Goal: Task Accomplishment & Management: Manage account settings

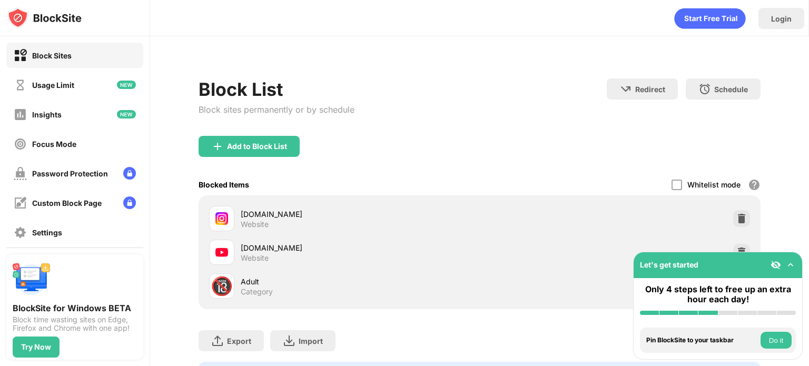
drag, startPoint x: 289, startPoint y: 218, endPoint x: 267, endPoint y: 223, distance: 21.6
click at [283, 218] on div "instagram.com Website" at bounding box center [360, 218] width 239 height 21
click at [61, 81] on div "Usage Limit" at bounding box center [53, 85] width 42 height 9
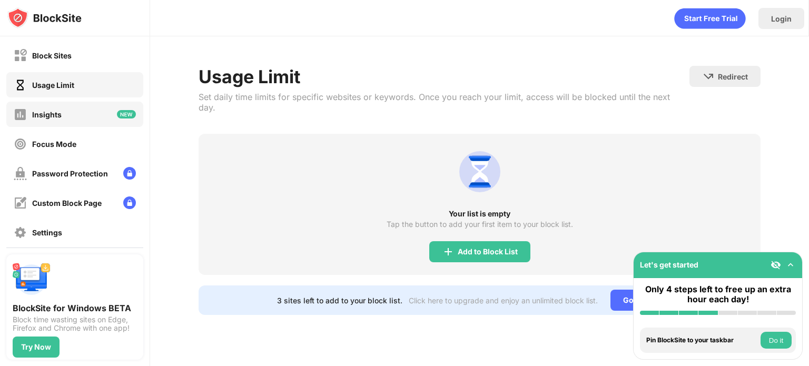
click at [76, 114] on div "Insights" at bounding box center [74, 114] width 137 height 25
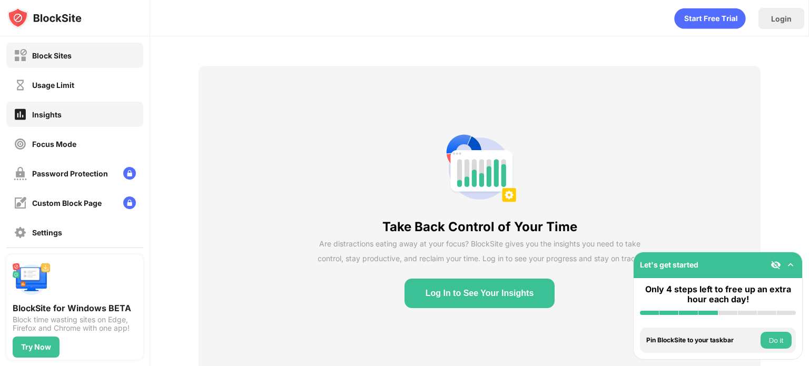
click at [62, 49] on div "Block Sites" at bounding box center [43, 55] width 58 height 13
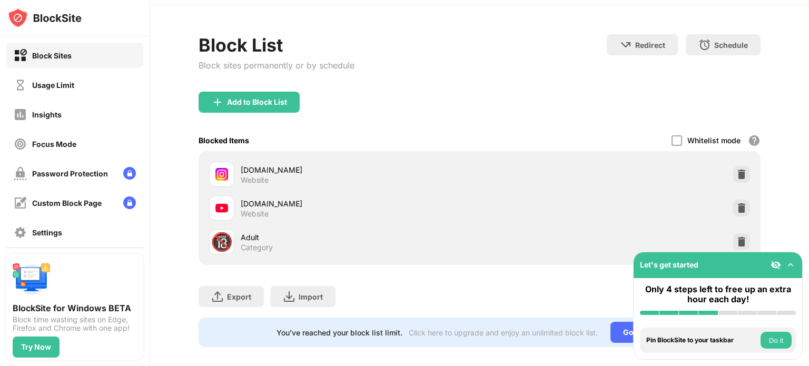
scroll to position [49, 0]
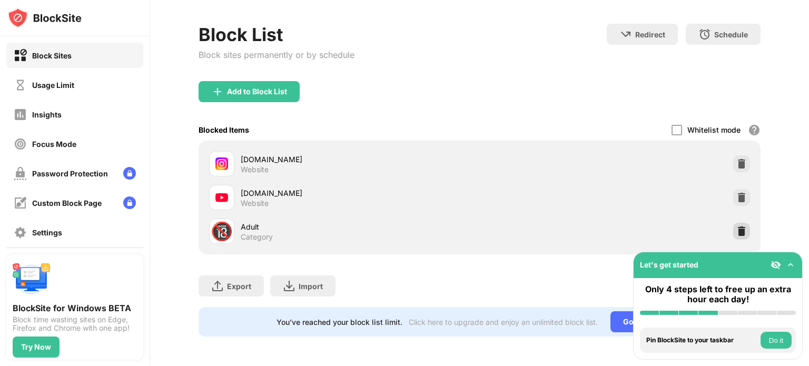
click at [736, 226] on img at bounding box center [741, 231] width 11 height 11
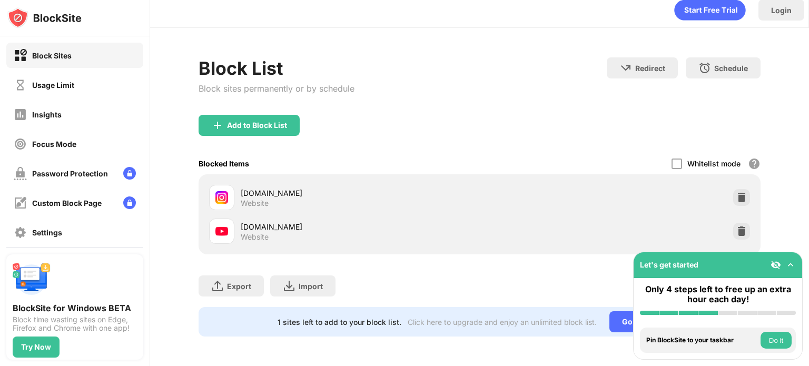
scroll to position [15, 0]
click at [776, 345] on button "Do it" at bounding box center [775, 340] width 31 height 17
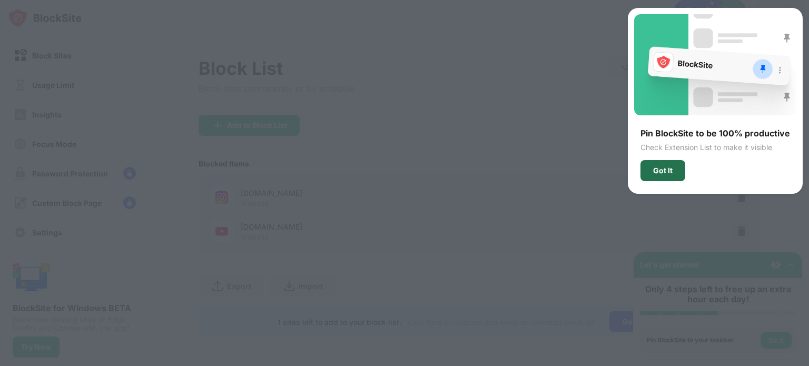
click at [676, 171] on div "Got It" at bounding box center [662, 170] width 45 height 21
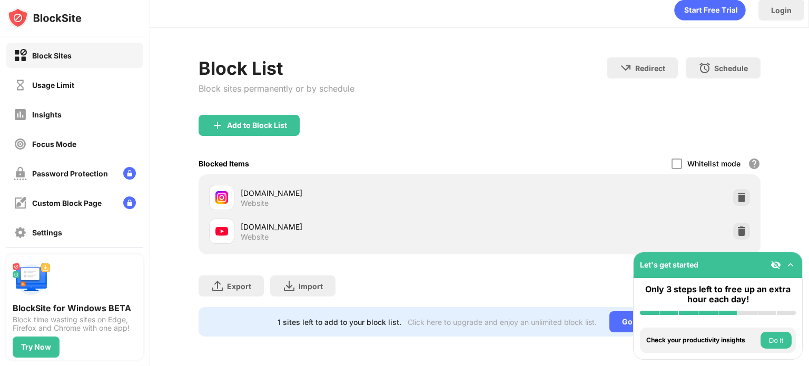
click at [788, 271] on div "Let's get started" at bounding box center [717, 265] width 168 height 26
click at [788, 270] on img at bounding box center [790, 265] width 11 height 11
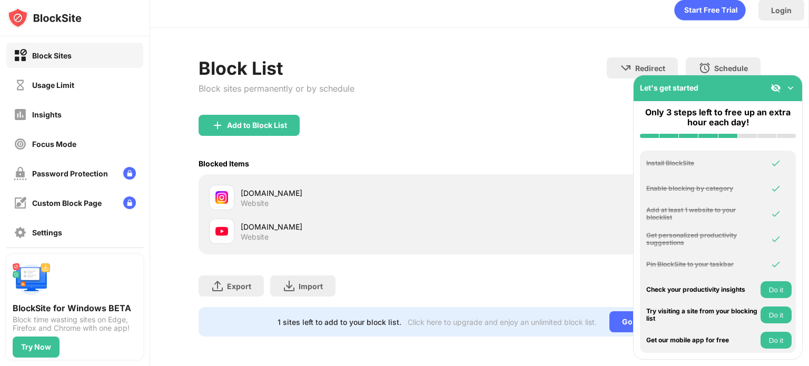
click at [785, 87] on img at bounding box center [790, 88] width 11 height 11
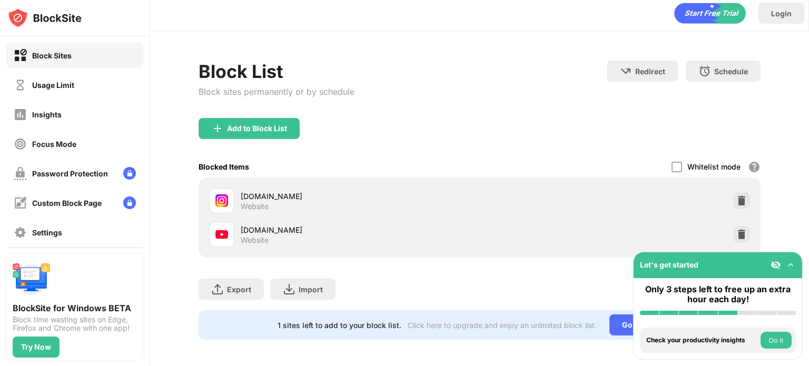
scroll to position [0, 0]
